Goal: Book appointment/travel/reservation

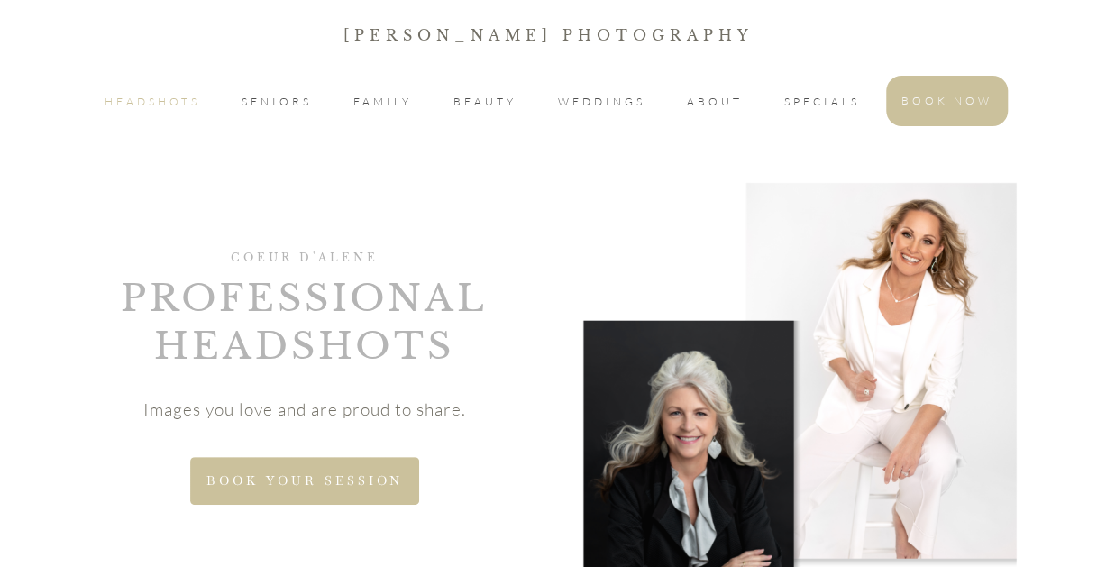
click at [156, 106] on span "HEADSHOTS" at bounding box center [153, 102] width 96 height 22
click at [831, 105] on span "SPECIALS" at bounding box center [822, 102] width 76 height 22
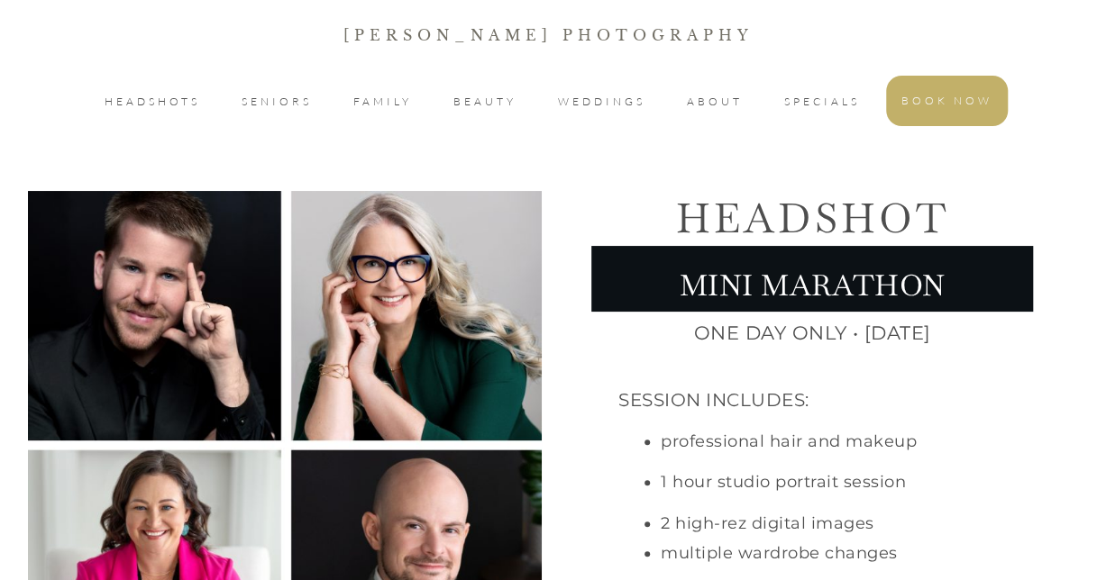
click at [960, 86] on li "BOOK NOW" at bounding box center [947, 101] width 122 height 50
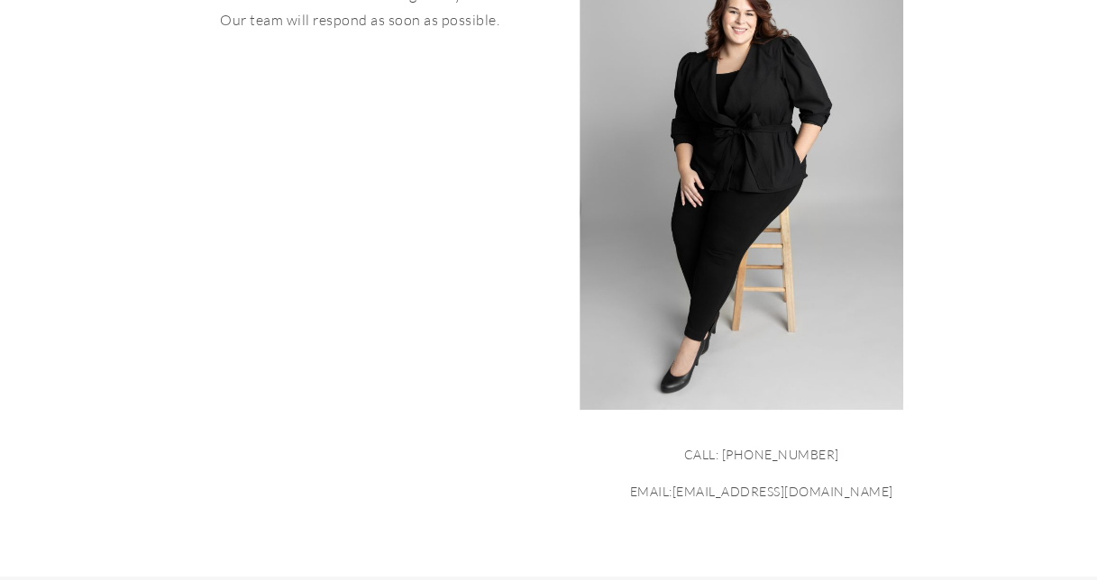
scroll to position [168, 0]
